Goal: Task Accomplishment & Management: Complete application form

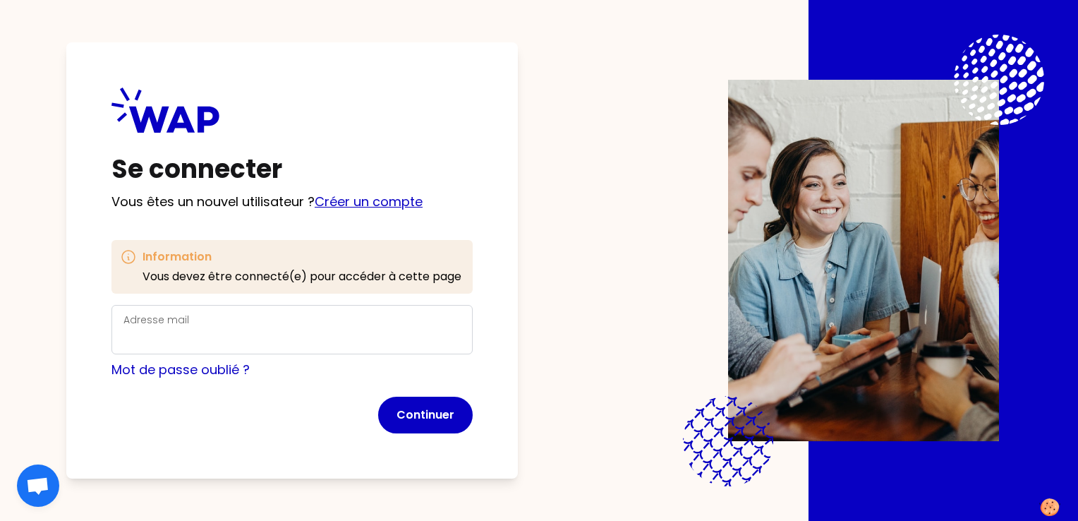
click at [375, 205] on link "Créer un compte" at bounding box center [369, 202] width 108 height 18
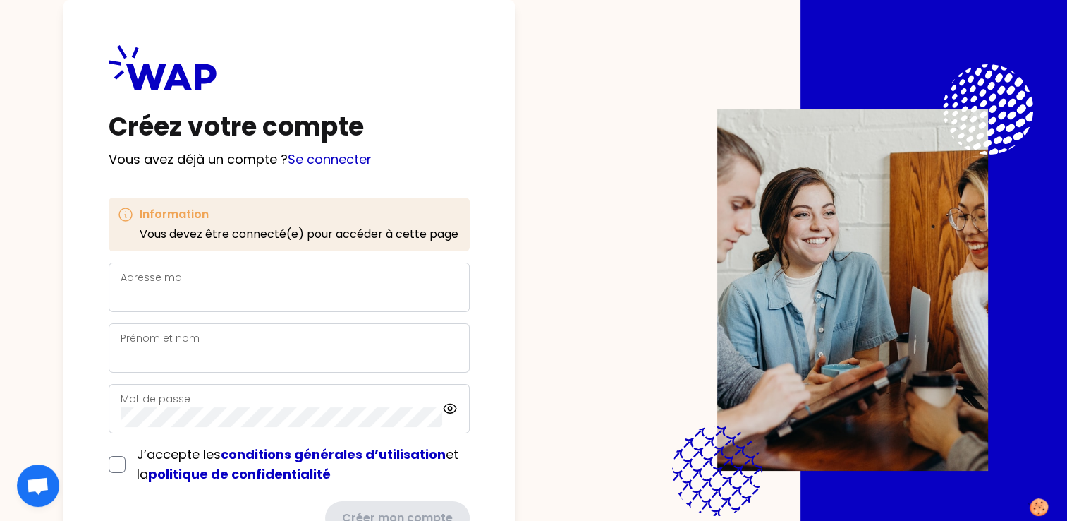
click at [216, 278] on div "Adresse mail" at bounding box center [289, 287] width 337 height 37
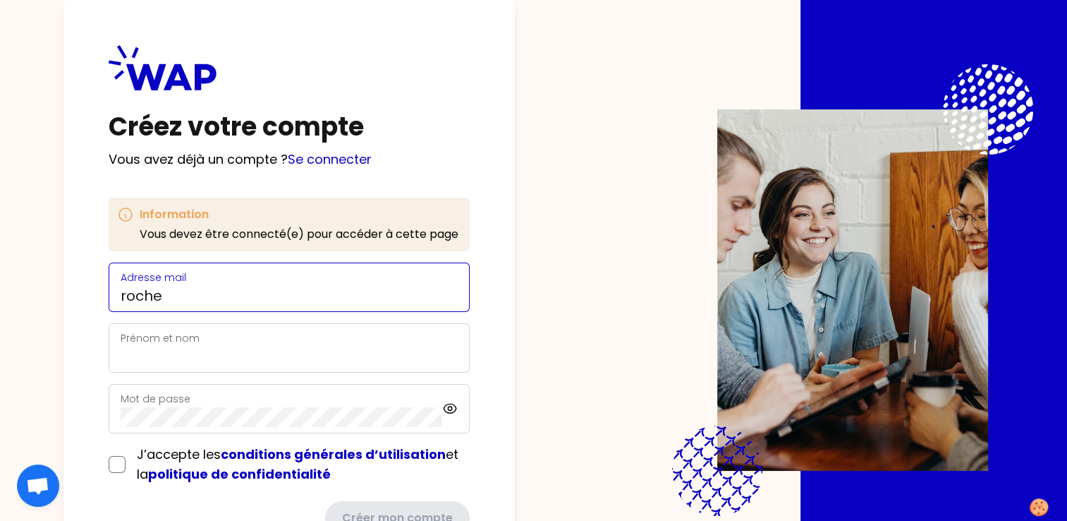
type input "[EMAIL_ADDRESS][PERSON_NAME][DOMAIN_NAME]"
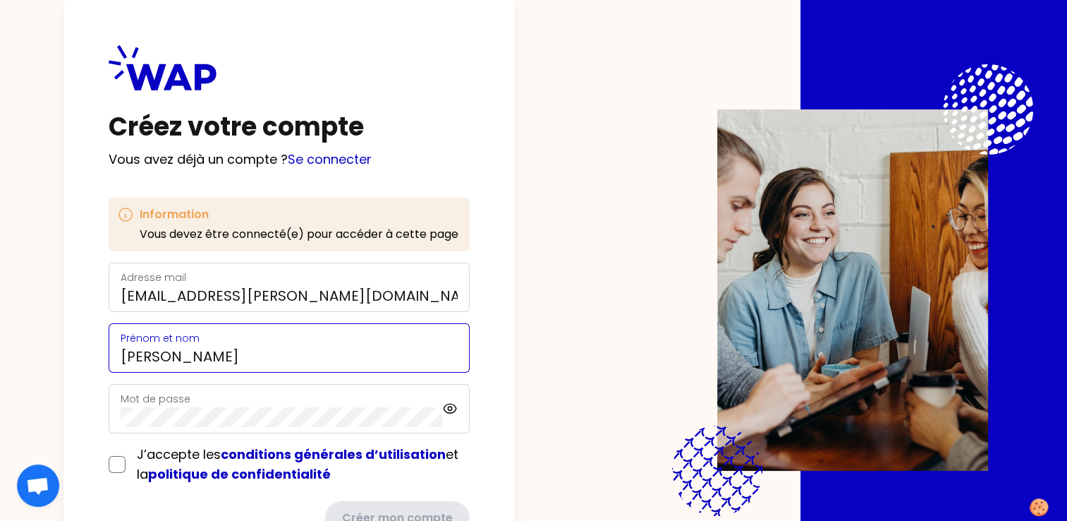
drag, startPoint x: 245, startPoint y: 353, endPoint x: 104, endPoint y: 347, distance: 141.9
click at [102, 353] on div "Créez votre compte Vous avez déjà un compte ? Se connecter Information Vous dev…" at bounding box center [288, 290] width 451 height 580
type input "[PERSON_NAME]"
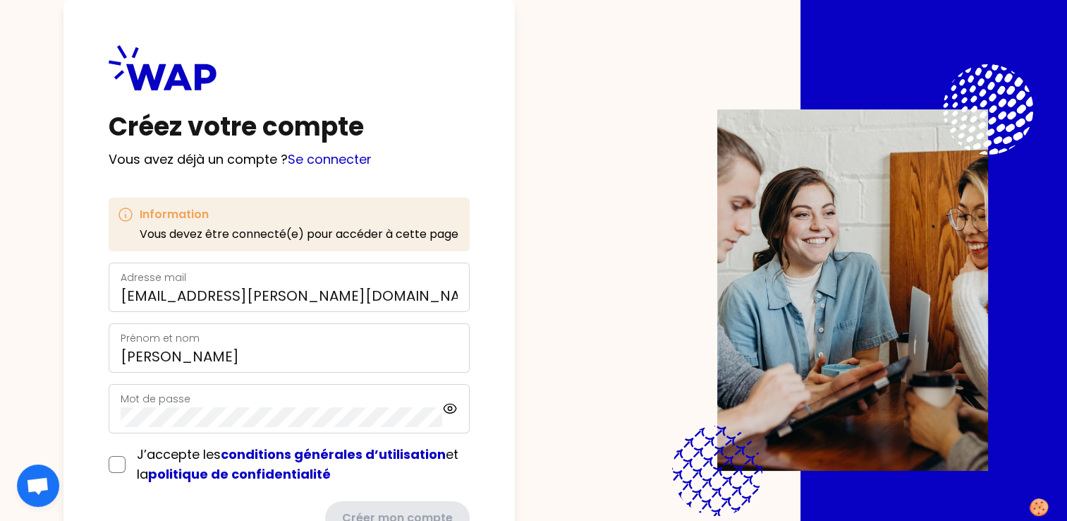
click at [170, 400] on label "Mot de passe" at bounding box center [156, 399] width 70 height 14
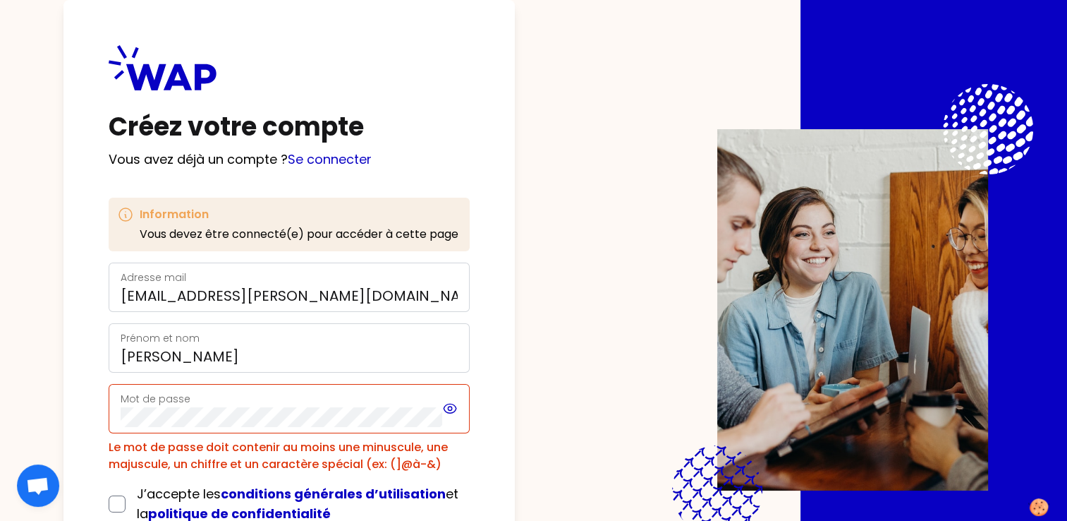
click at [451, 406] on icon at bounding box center [450, 408] width 16 height 17
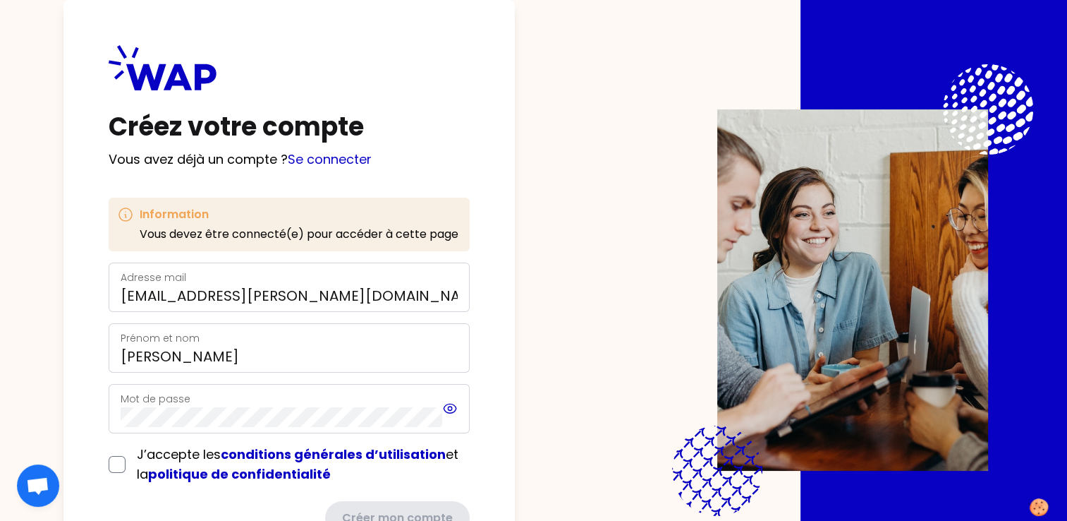
click at [445, 405] on icon at bounding box center [450, 407] width 13 height 9
click at [445, 405] on icon at bounding box center [450, 408] width 16 height 17
click at [113, 459] on input "checkbox" at bounding box center [117, 464] width 17 height 17
checkbox input "true"
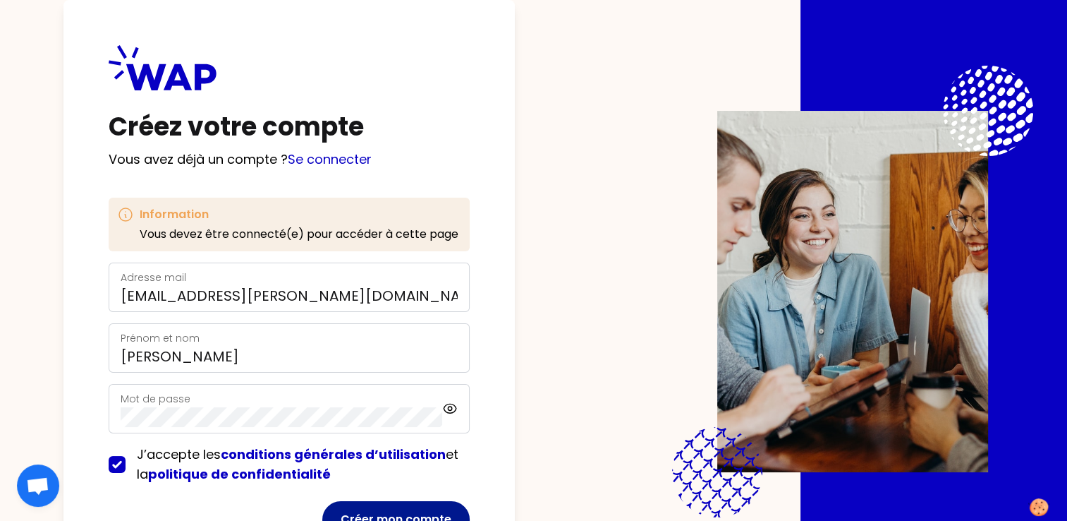
click at [408, 511] on button "Créer mon compte" at bounding box center [395, 519] width 147 height 37
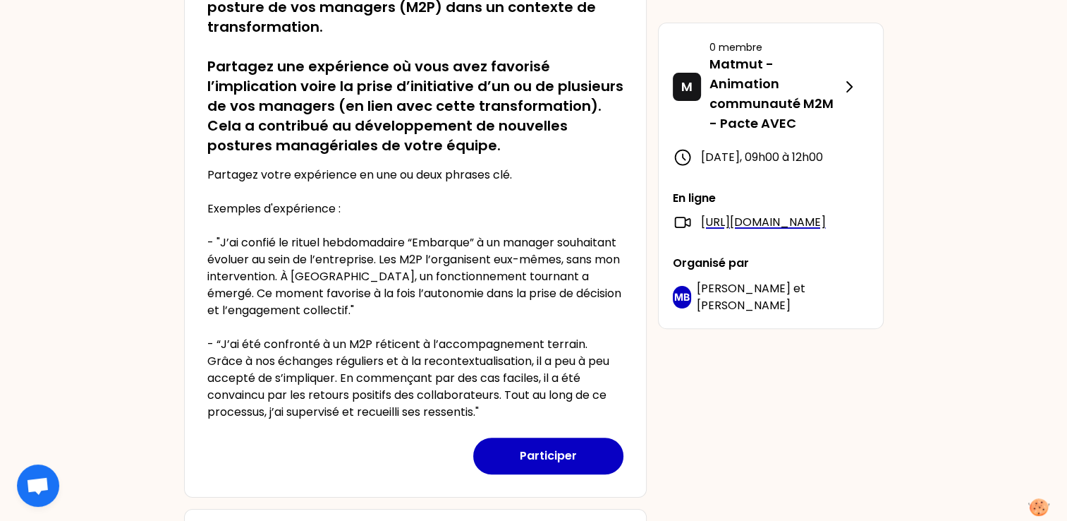
scroll to position [266, 0]
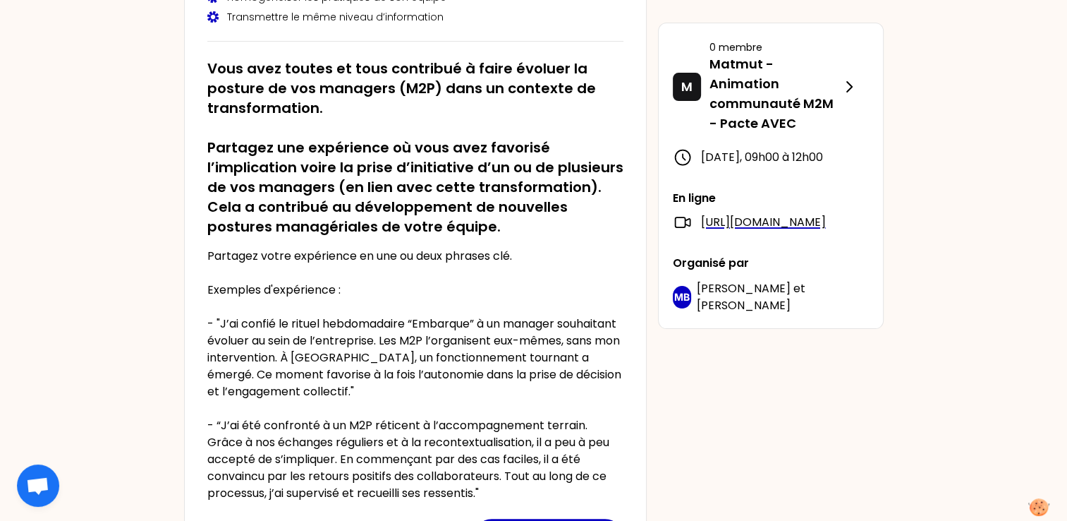
click at [1033, 410] on div "SR [DATE] 09h00 Embarquer et développer vos managers (M2P) dans la transformati…" at bounding box center [533, 340] width 1067 height 1213
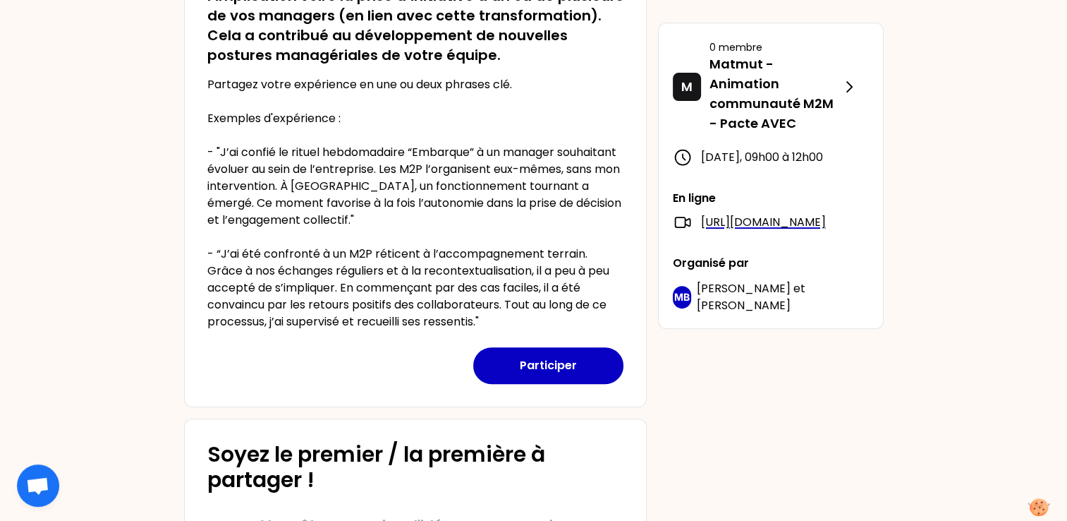
scroll to position [439, 0]
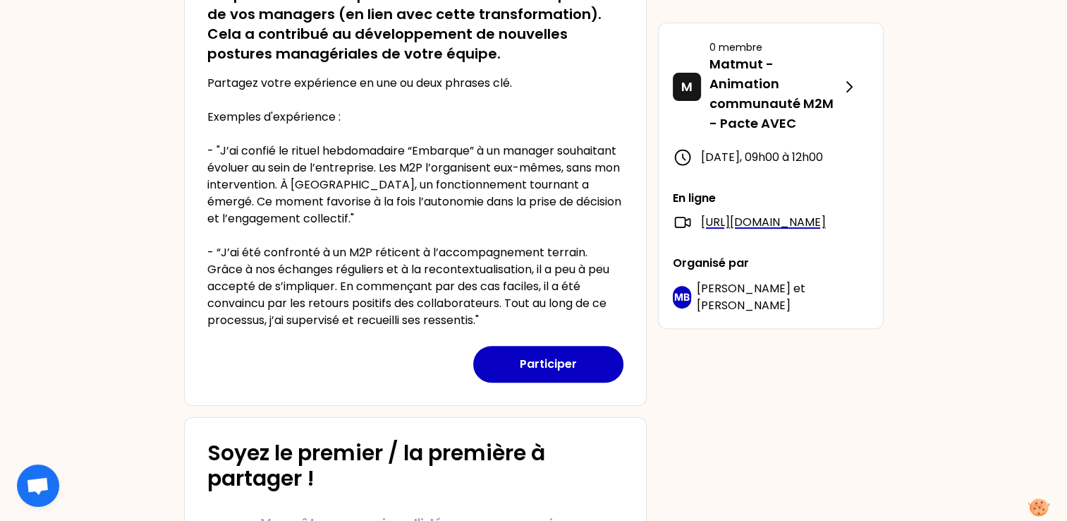
click at [1021, 394] on div "SR [DATE] 09h00 Embarquer et développer vos managers (M2P) dans la transformati…" at bounding box center [533, 167] width 1067 height 1213
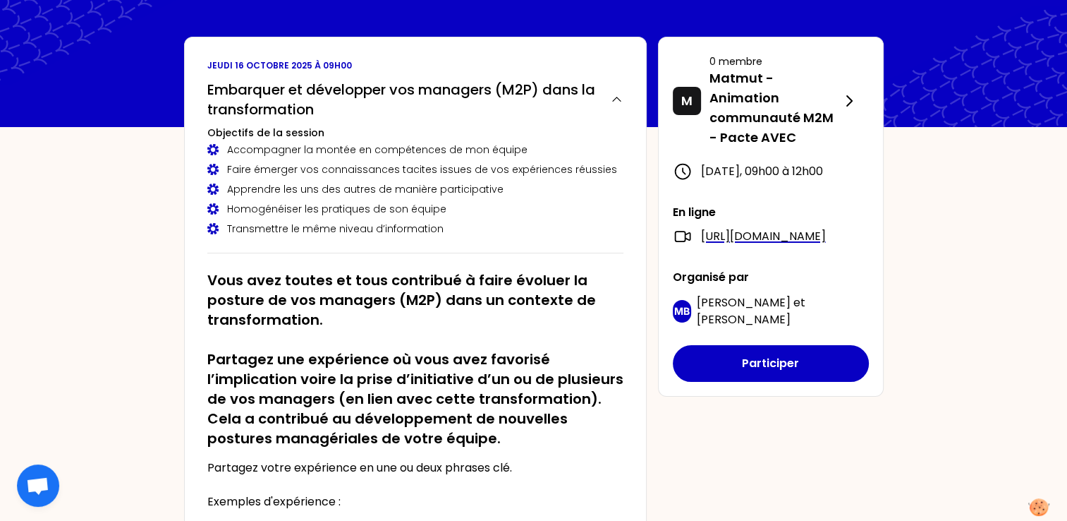
scroll to position [0, 0]
